Goal: Information Seeking & Learning: Learn about a topic

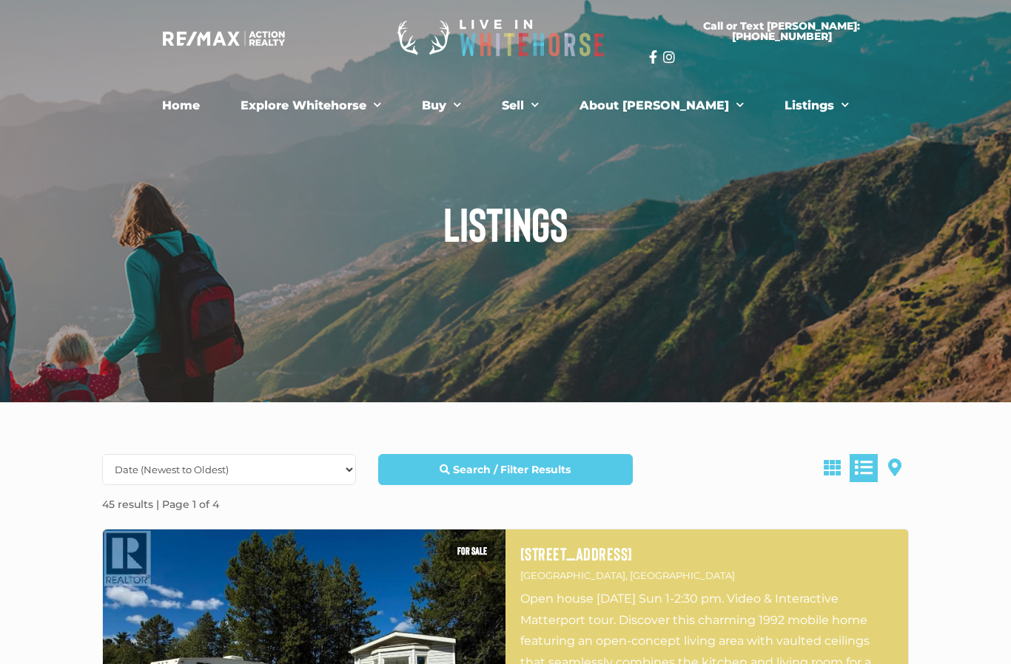
click at [898, 465] on span at bounding box center [894, 468] width 13 height 18
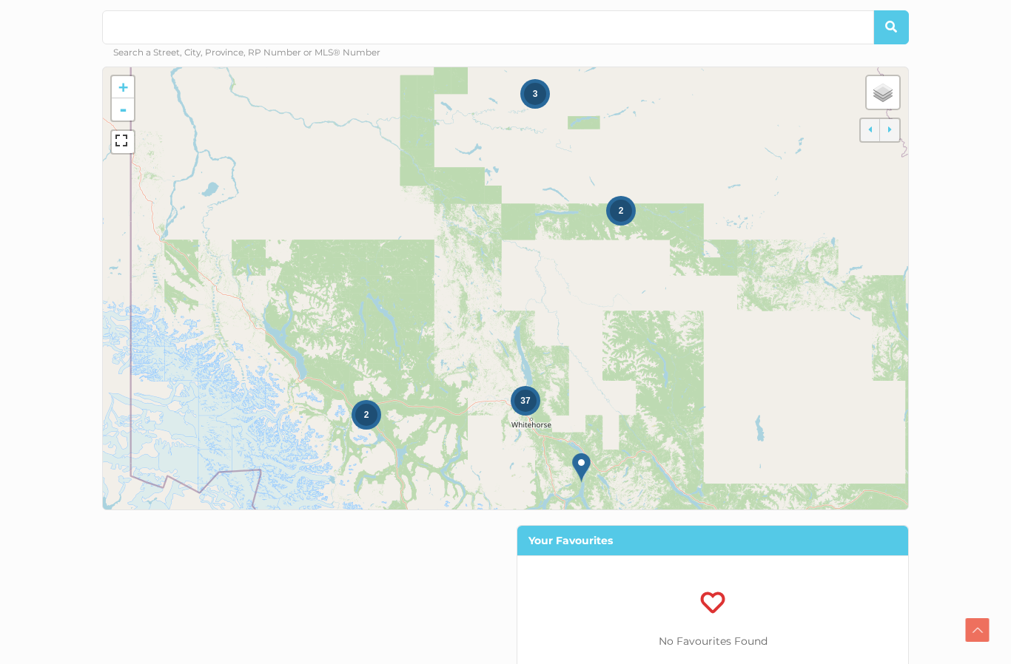
scroll to position [496, 0]
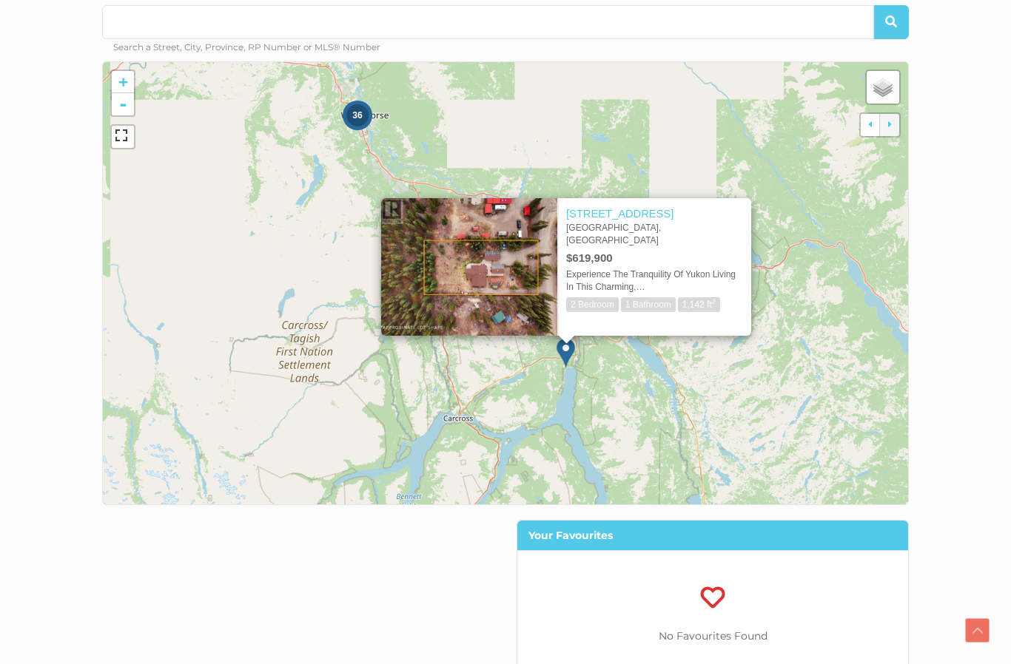
click at [149, 549] on div "Your Favourites No Favourites Found" at bounding box center [505, 607] width 829 height 175
click at [56, 388] on section "Search / Filter Results All Property Types Business Office Other Single Family …" at bounding box center [505, 304] width 1011 height 796
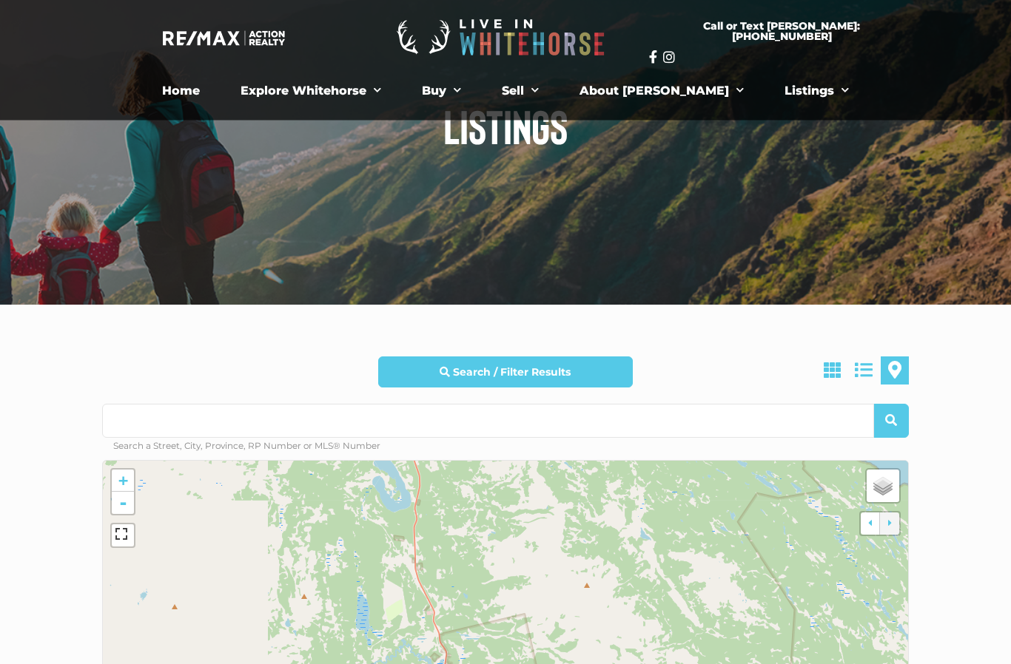
scroll to position [80, 0]
